Goal: Task Accomplishment & Management: Manage account settings

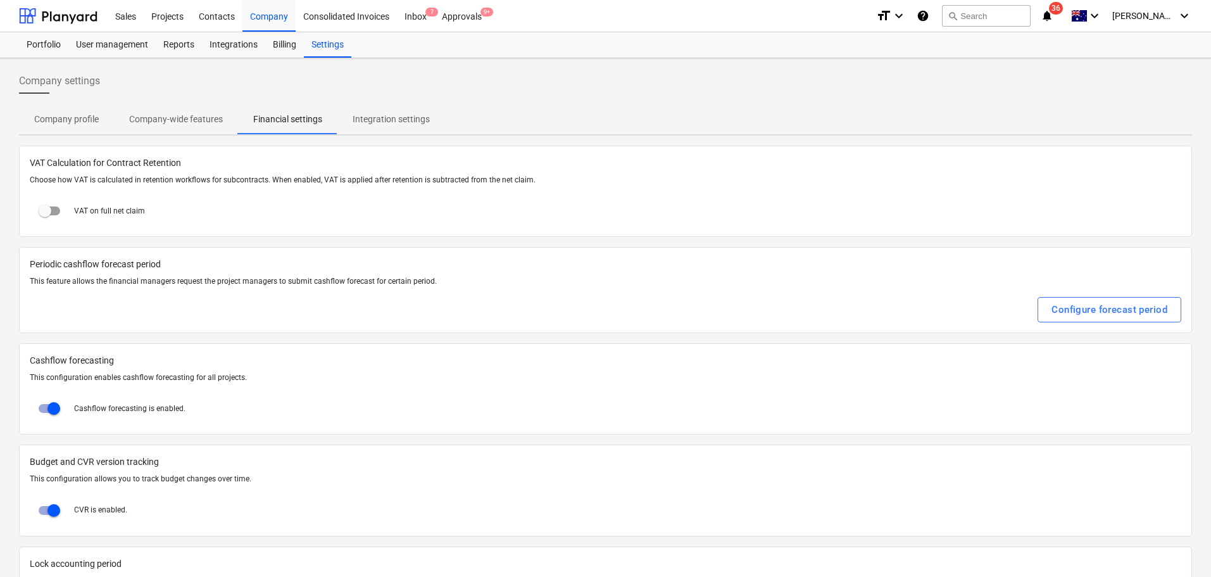
scroll to position [108, 0]
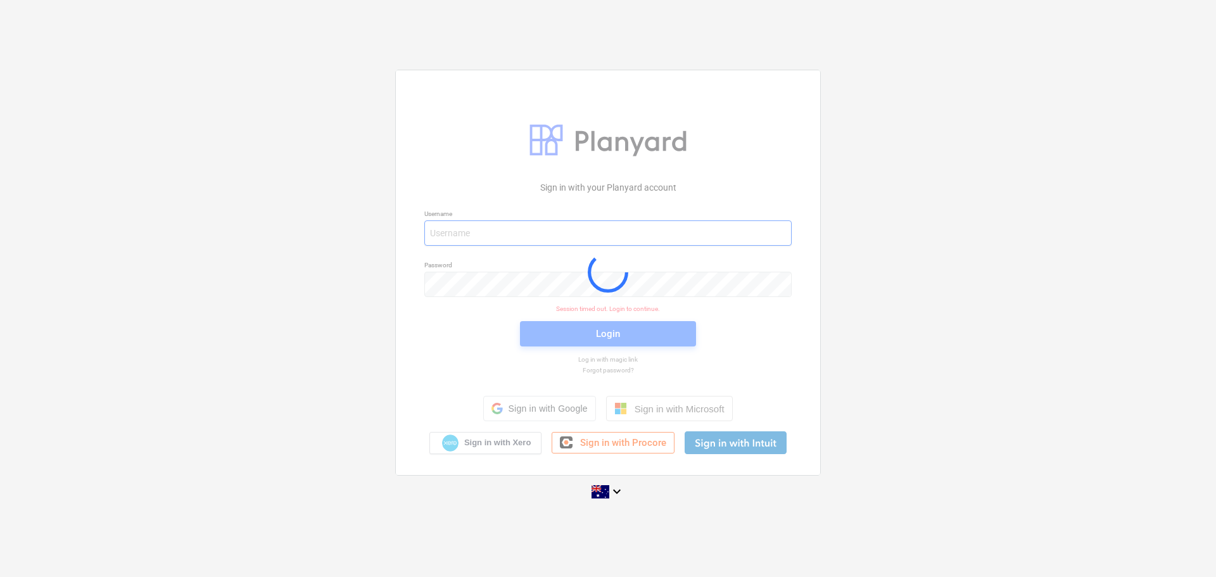
type input "[EMAIL_ADDRESS][DOMAIN_NAME]"
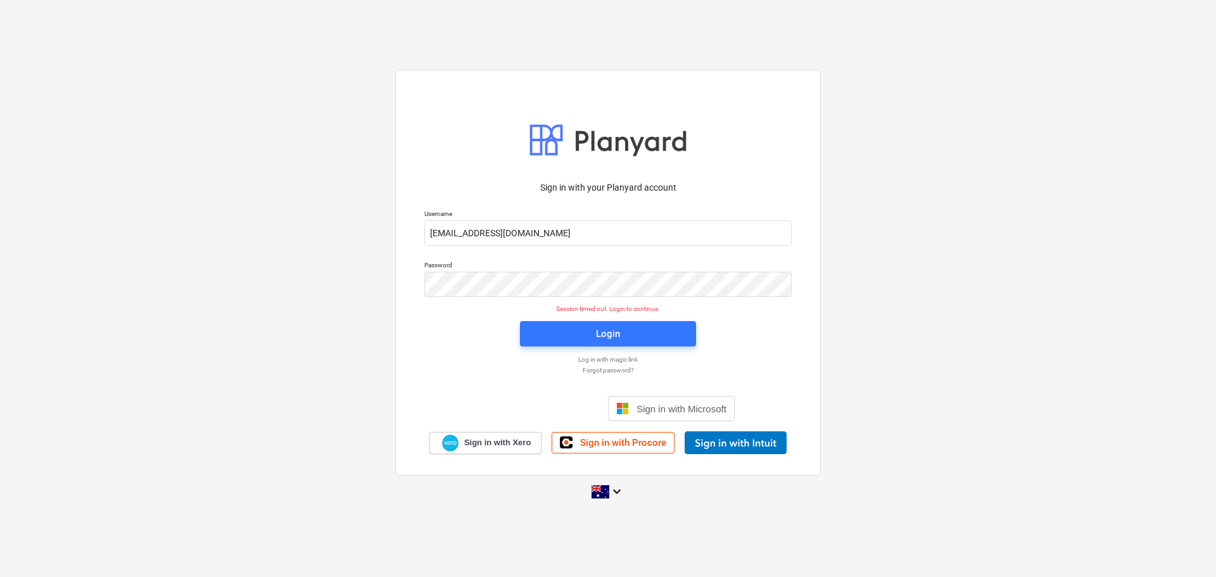
click at [336, 284] on div "Sign in with your Planyard account Username [EMAIL_ADDRESS][DOMAIN_NAME] Passwo…" at bounding box center [608, 289] width 1216 height 458
click at [624, 333] on span "Login" at bounding box center [608, 334] width 146 height 16
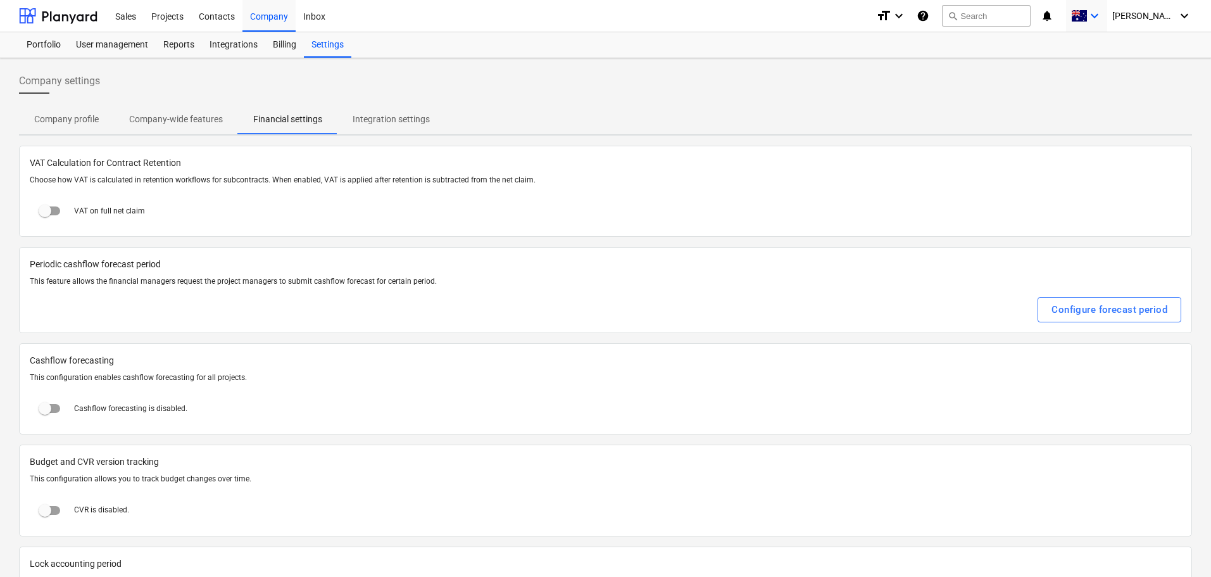
checkbox input "true"
